Goal: Navigation & Orientation: Find specific page/section

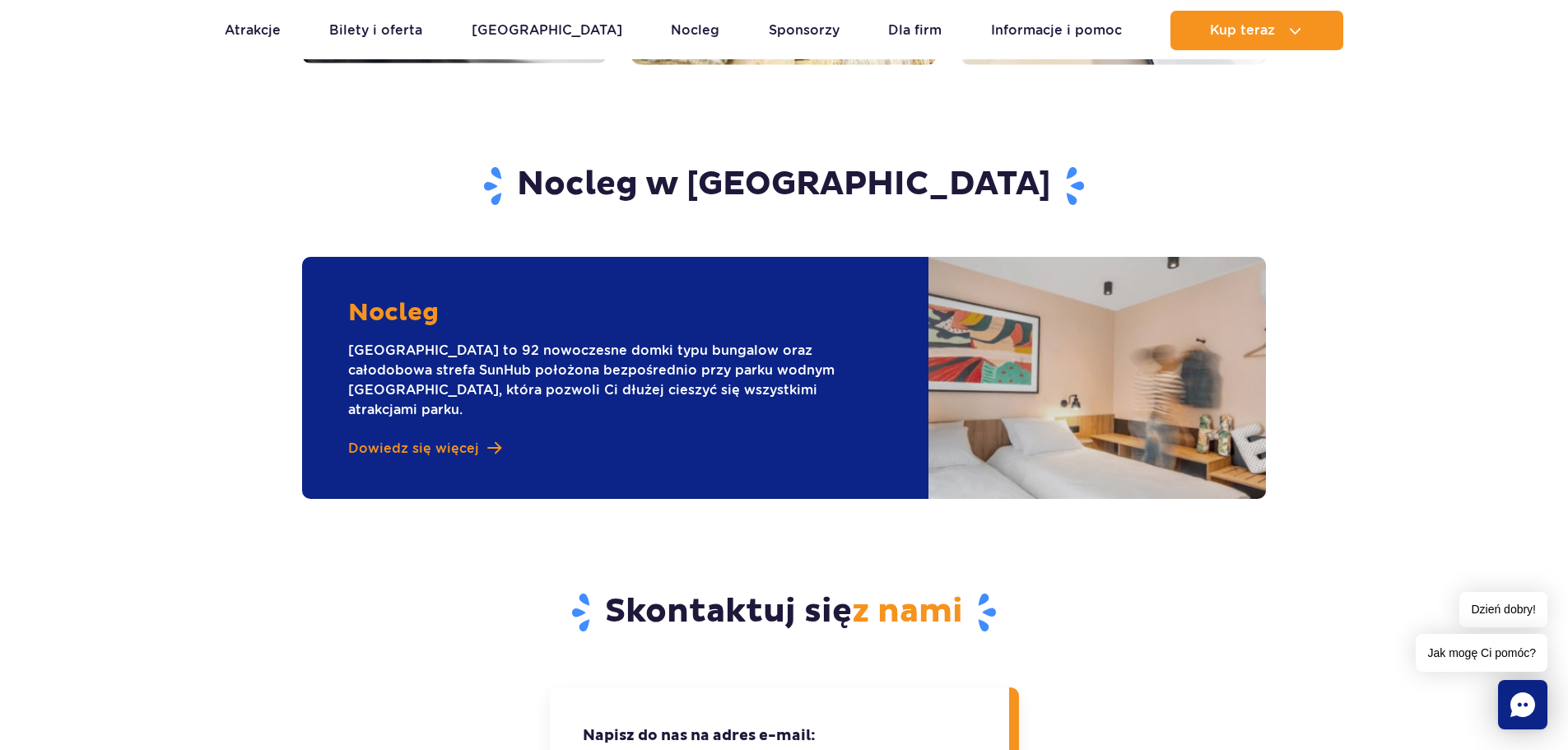
scroll to position [2136, 0]
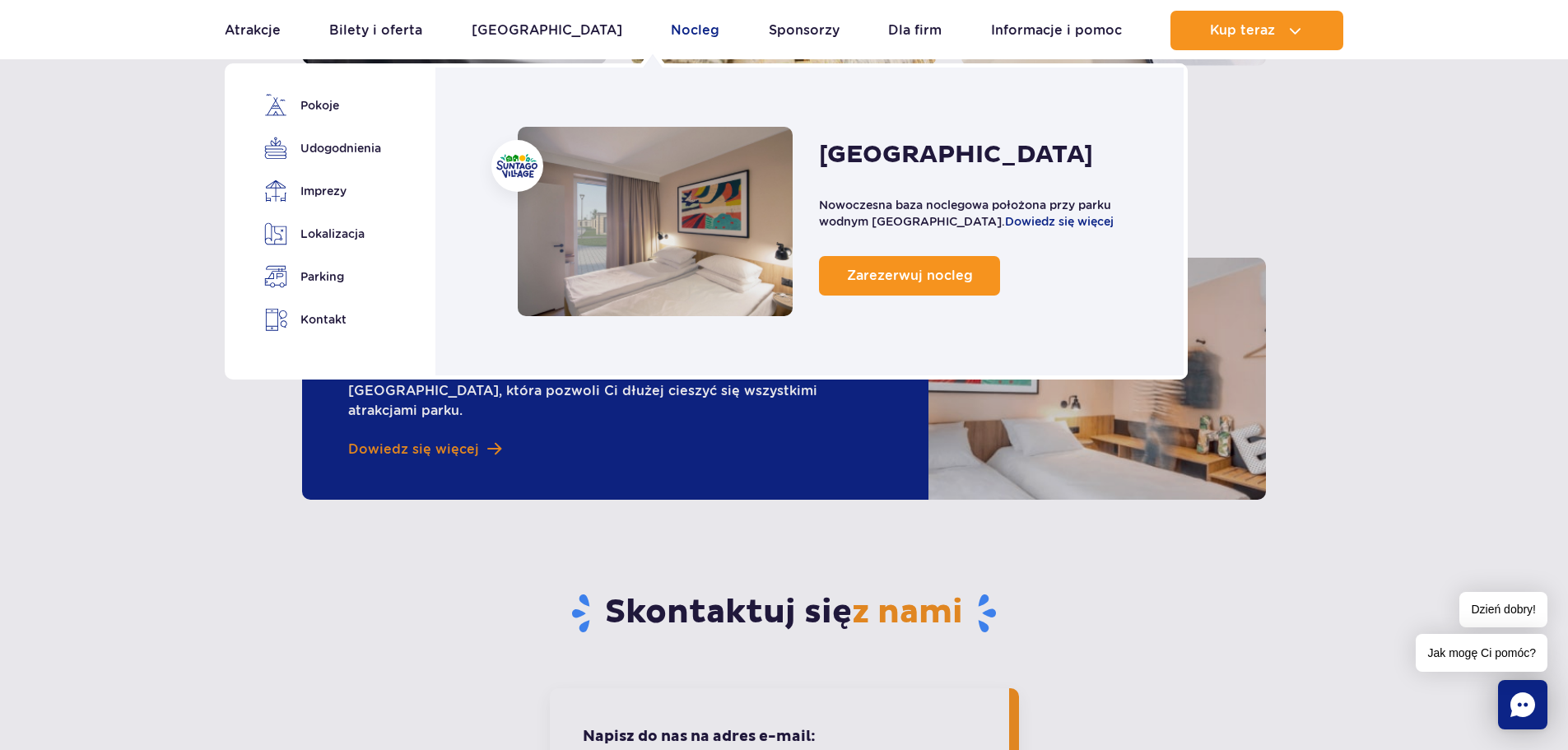
click at [670, 31] on link "Nocleg" at bounding box center [694, 30] width 49 height 40
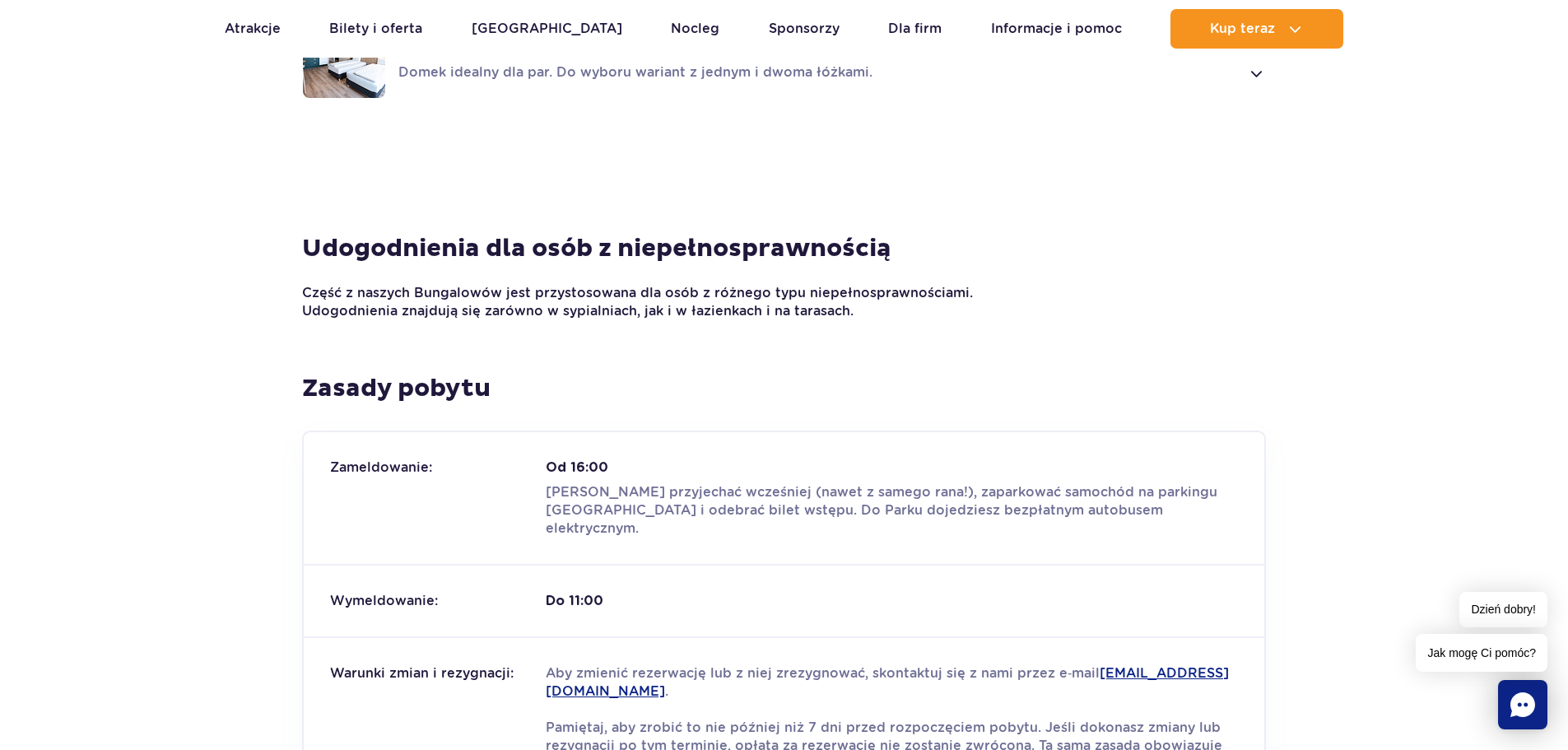
scroll to position [1717, 0]
